Goal: Navigation & Orientation: Find specific page/section

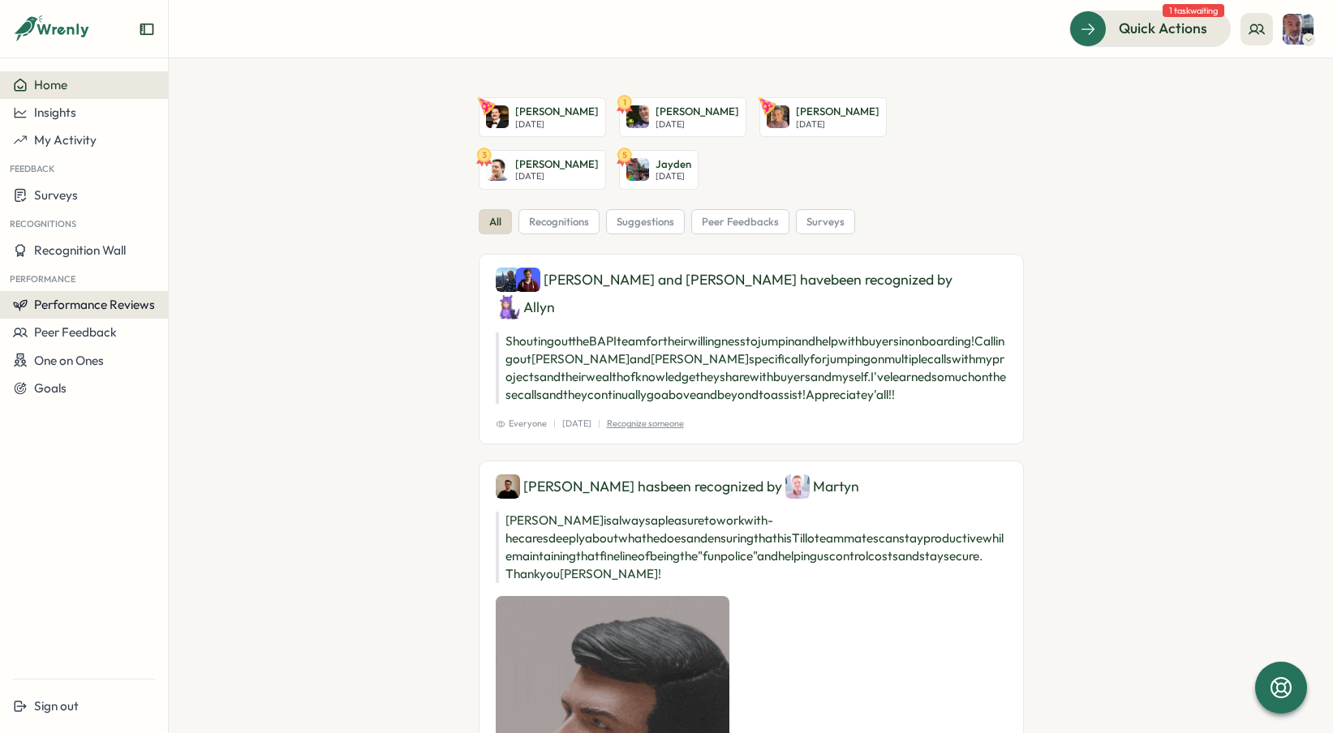
click at [71, 305] on span "Performance Reviews" at bounding box center [94, 304] width 121 height 15
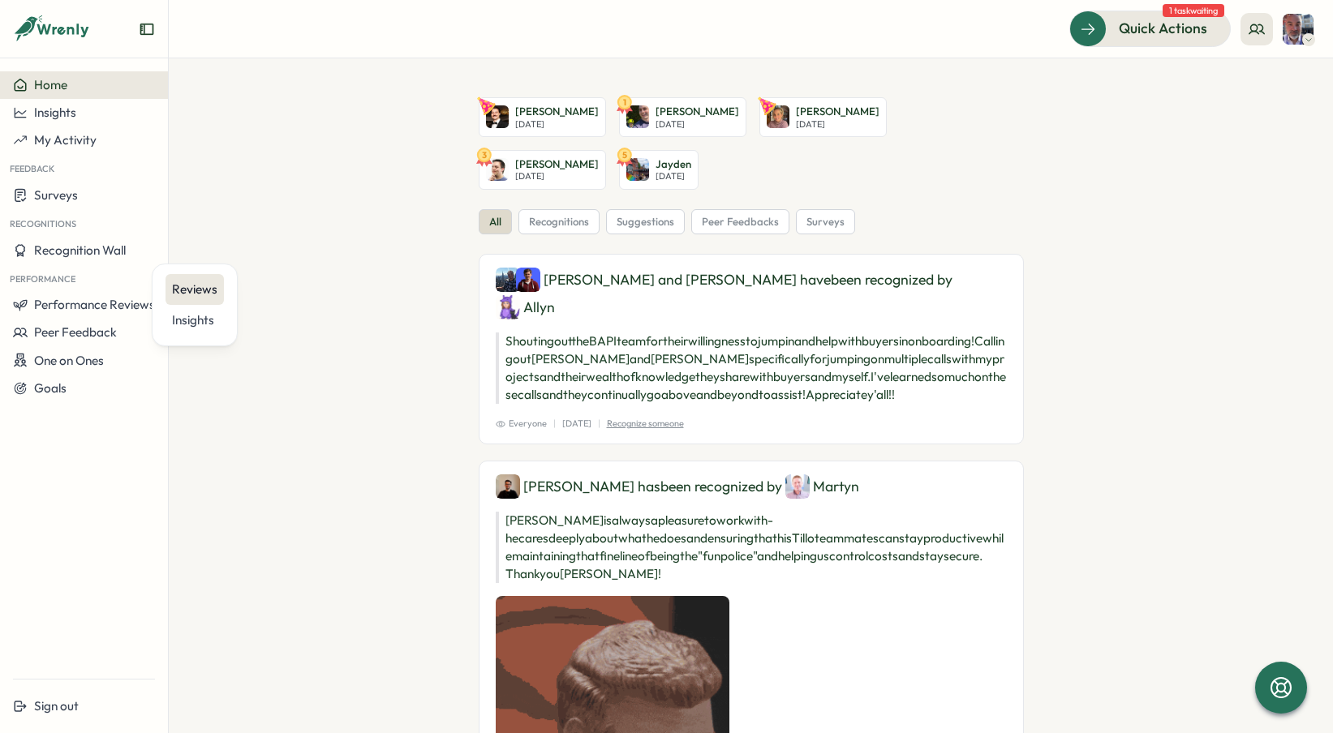
click at [200, 287] on div "Reviews" at bounding box center [194, 290] width 45 height 18
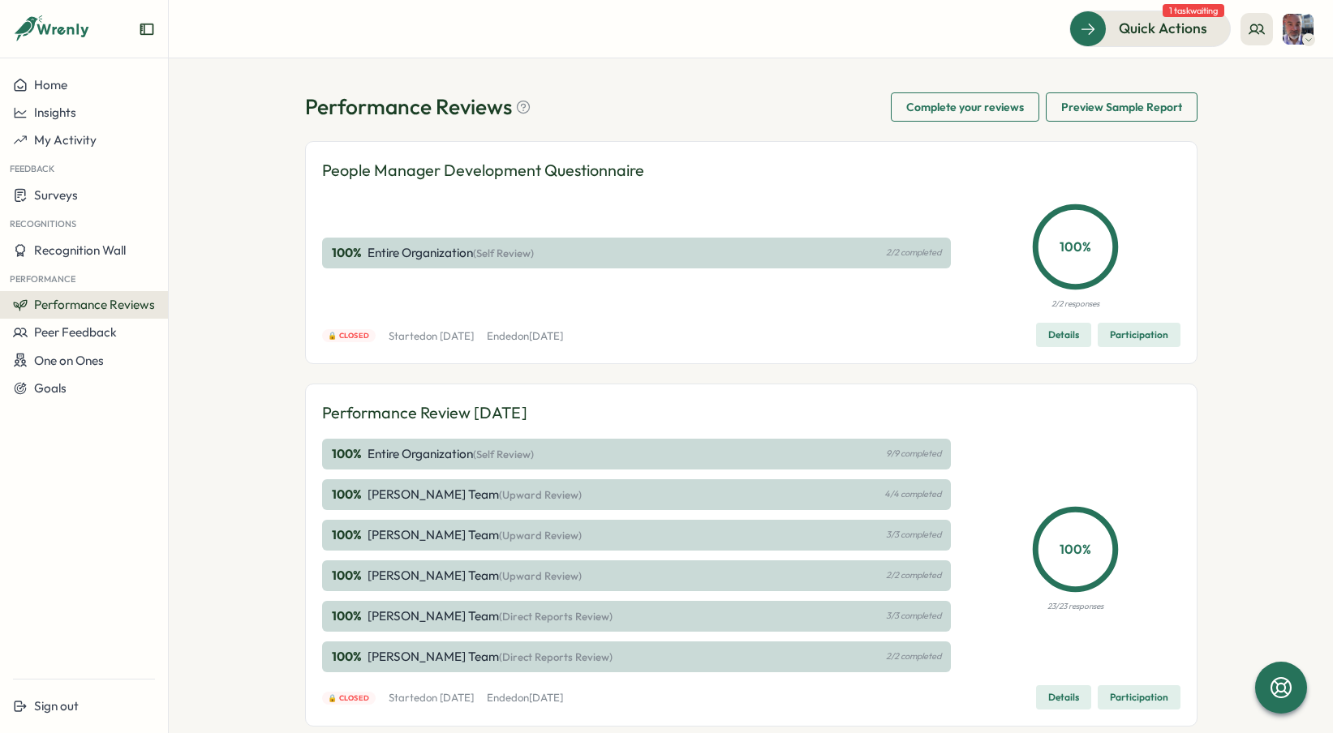
scroll to position [9, 0]
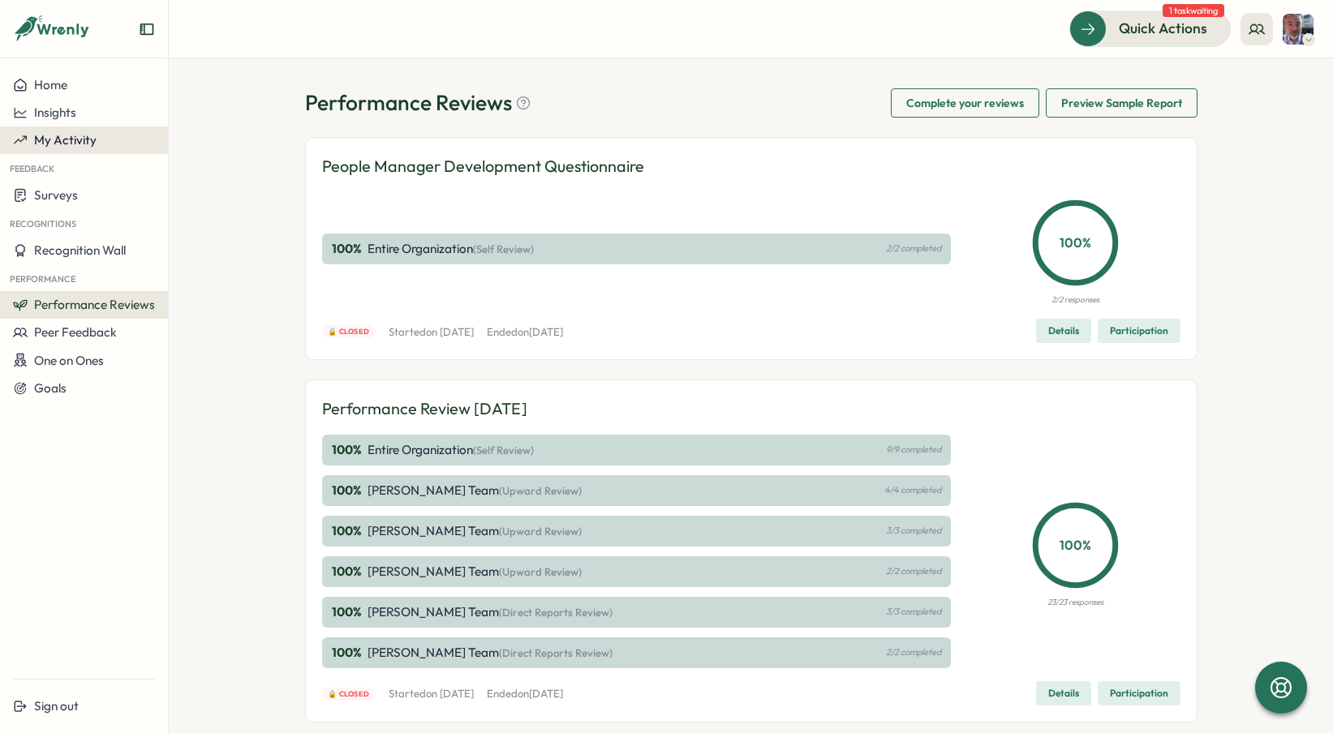
click at [72, 139] on span "My Activity" at bounding box center [65, 139] width 62 height 15
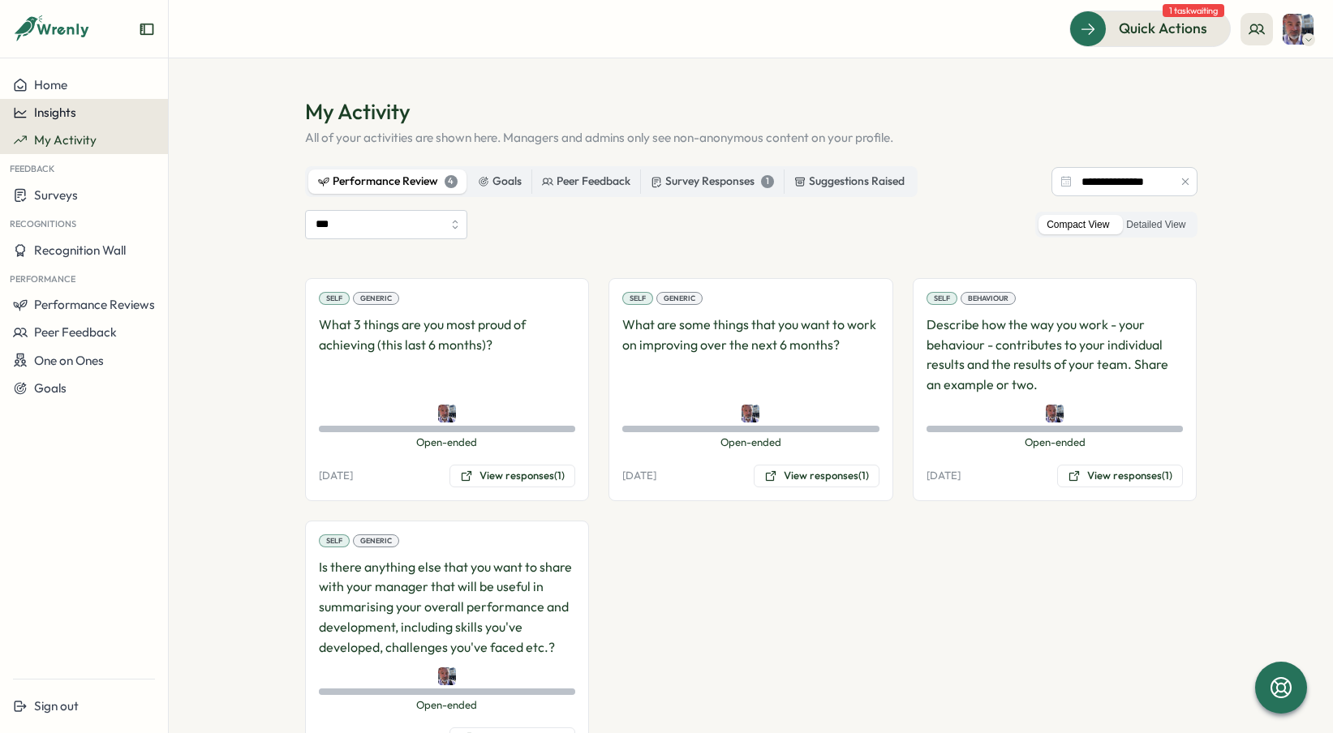
click at [64, 114] on span "Insights" at bounding box center [55, 112] width 42 height 15
click at [58, 87] on span "Home" at bounding box center [50, 84] width 33 height 15
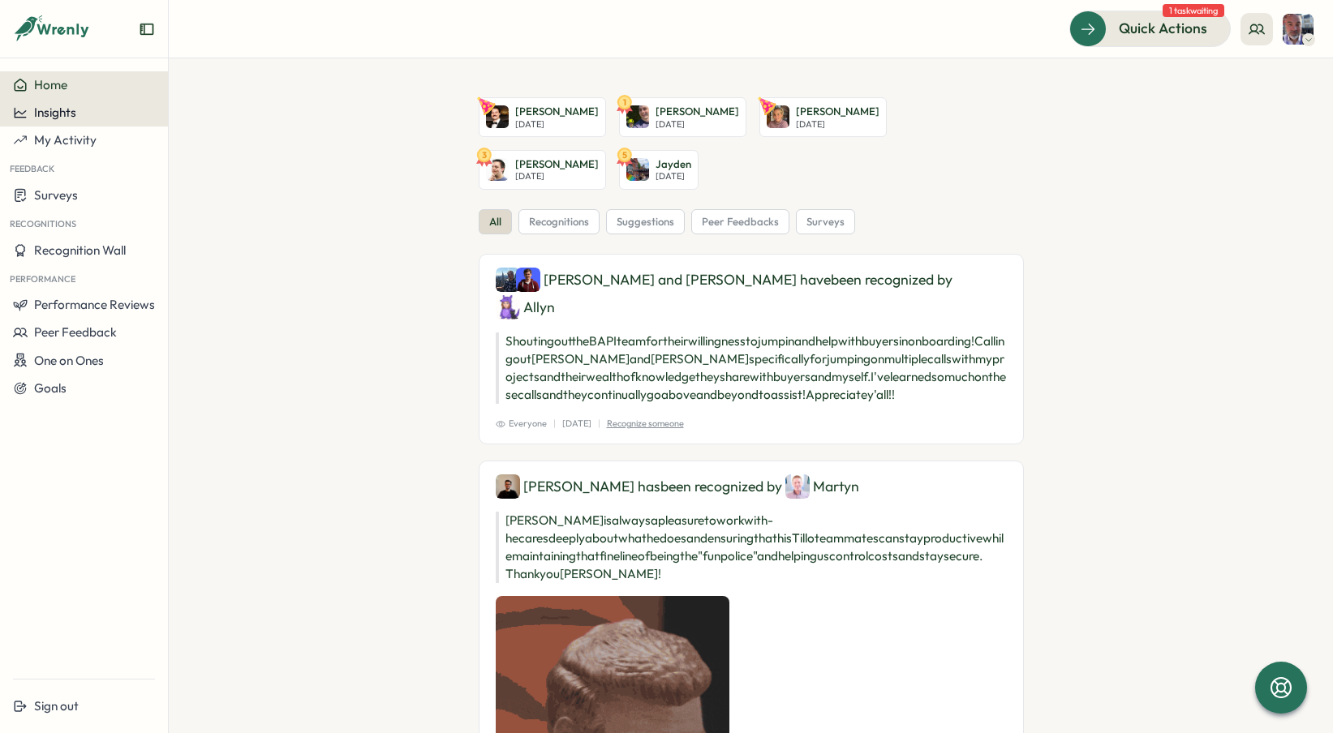
click at [58, 112] on span "Insights" at bounding box center [55, 112] width 42 height 15
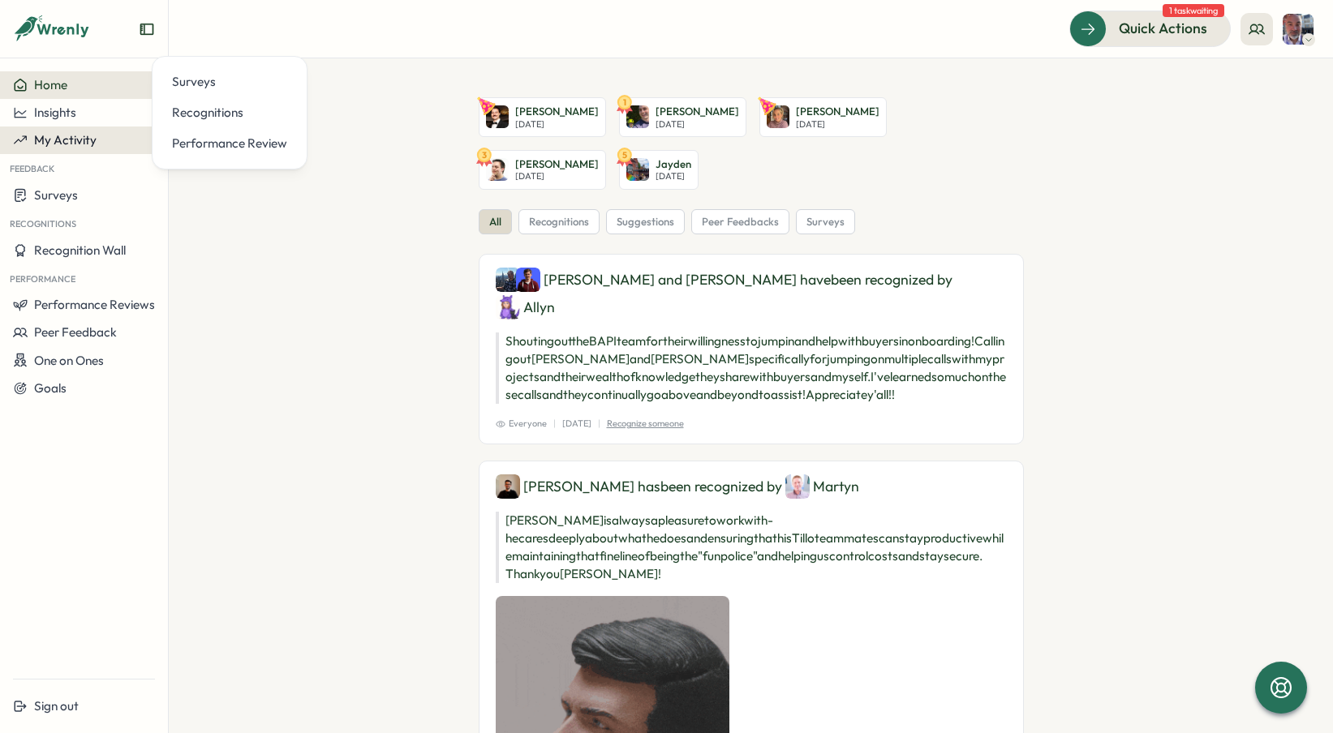
click at [55, 140] on span "My Activity" at bounding box center [65, 139] width 62 height 15
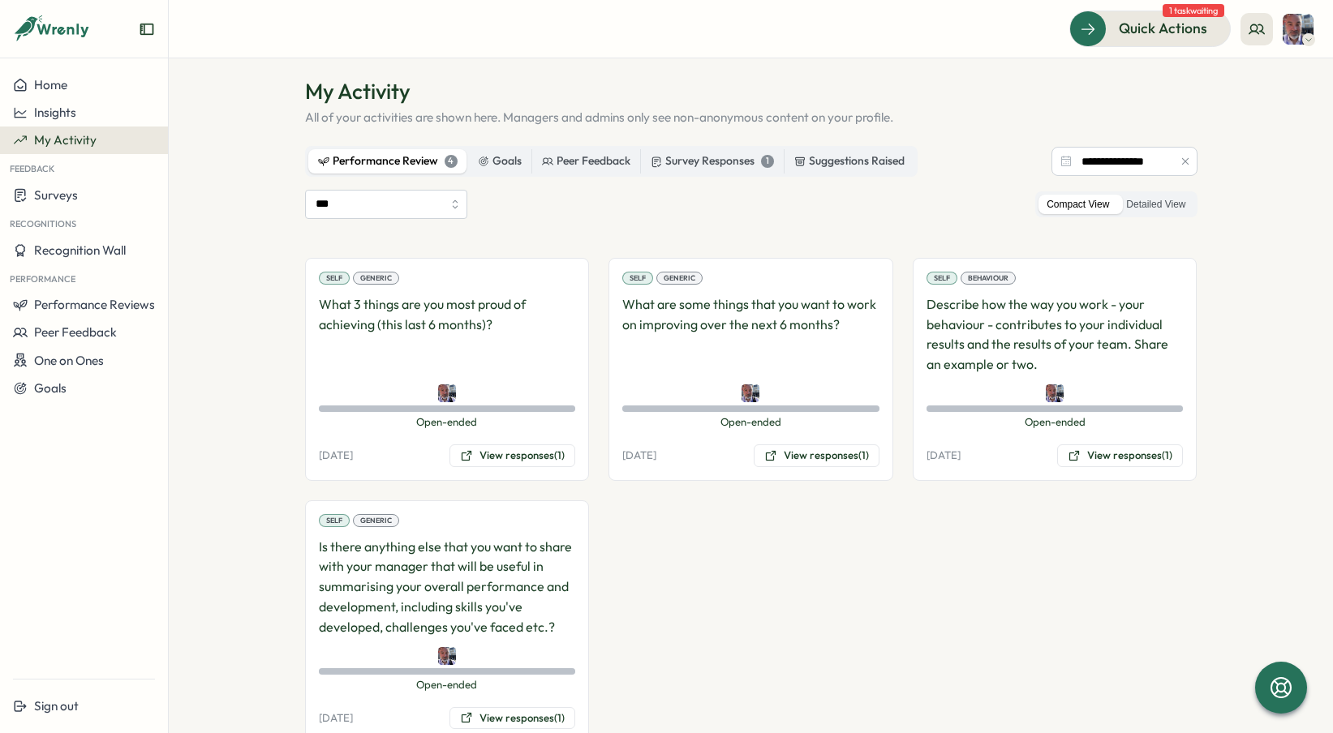
scroll to position [69, 0]
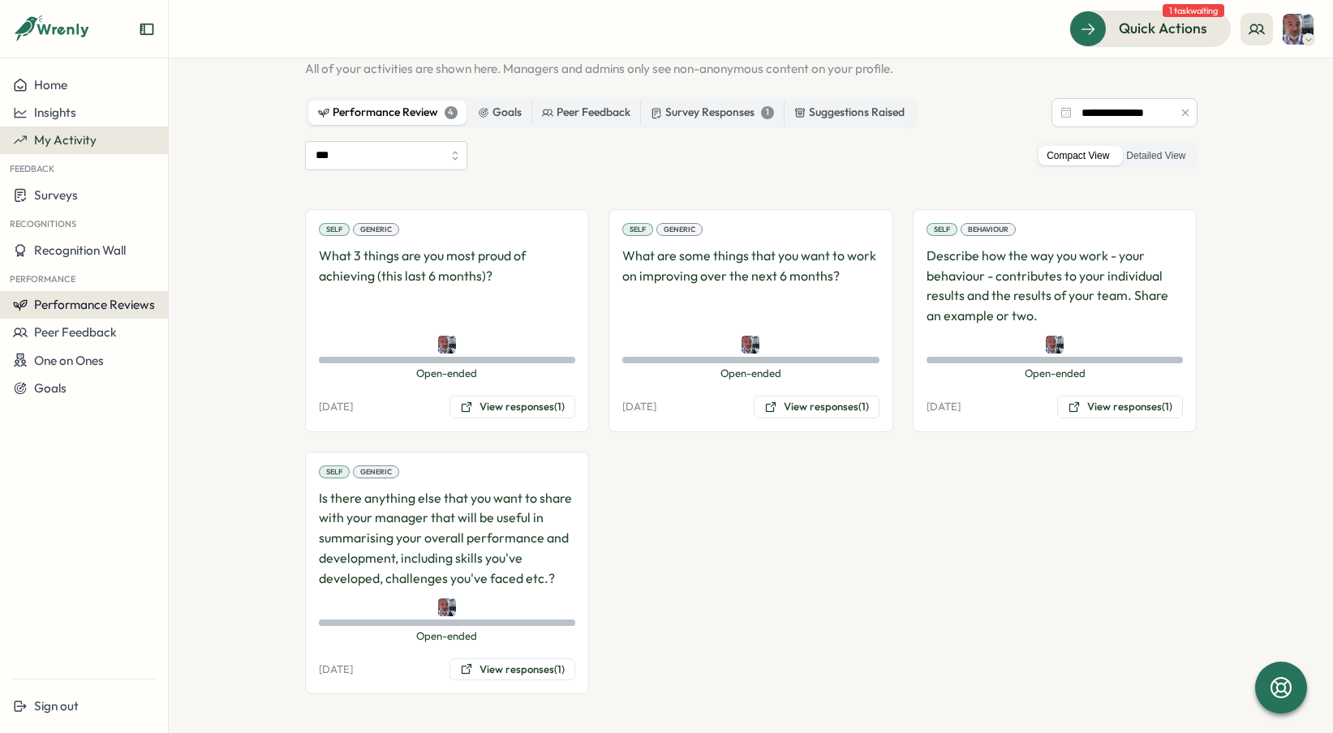
click at [143, 306] on span "Performance Reviews" at bounding box center [94, 304] width 121 height 15
click at [194, 295] on div "Reviews" at bounding box center [194, 290] width 45 height 18
